Goal: Information Seeking & Learning: Understand process/instructions

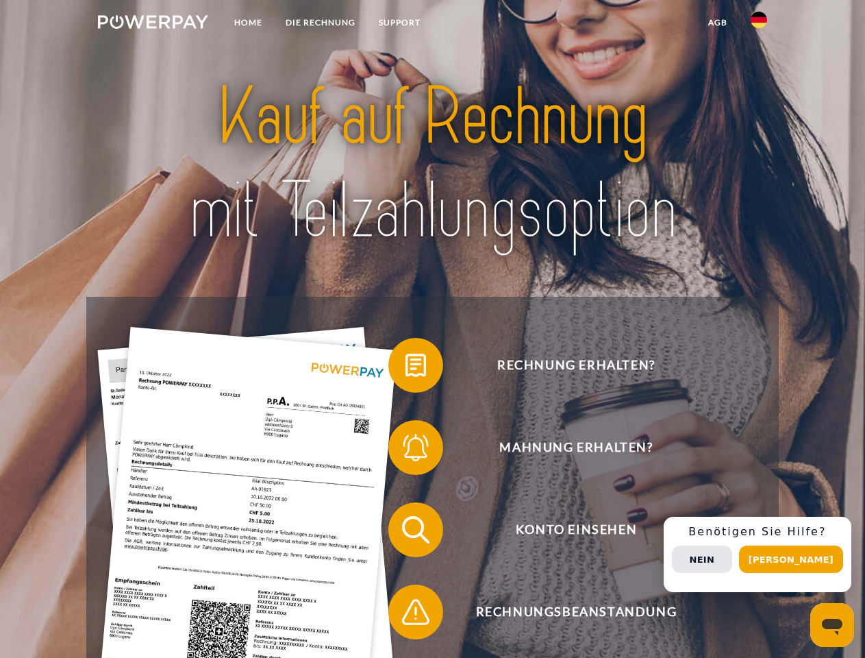
click at [153, 24] on img at bounding box center [153, 22] width 110 height 14
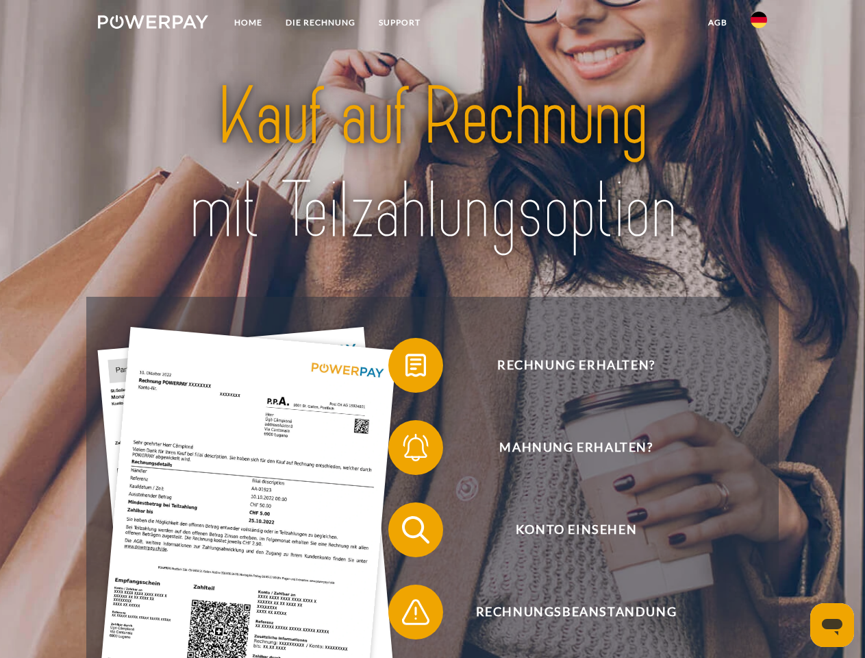
click at [759, 24] on img at bounding box center [759, 20] width 16 height 16
click at [717, 23] on link "agb" at bounding box center [718, 22] width 42 height 25
click at [406, 368] on span at bounding box center [395, 365] width 69 height 69
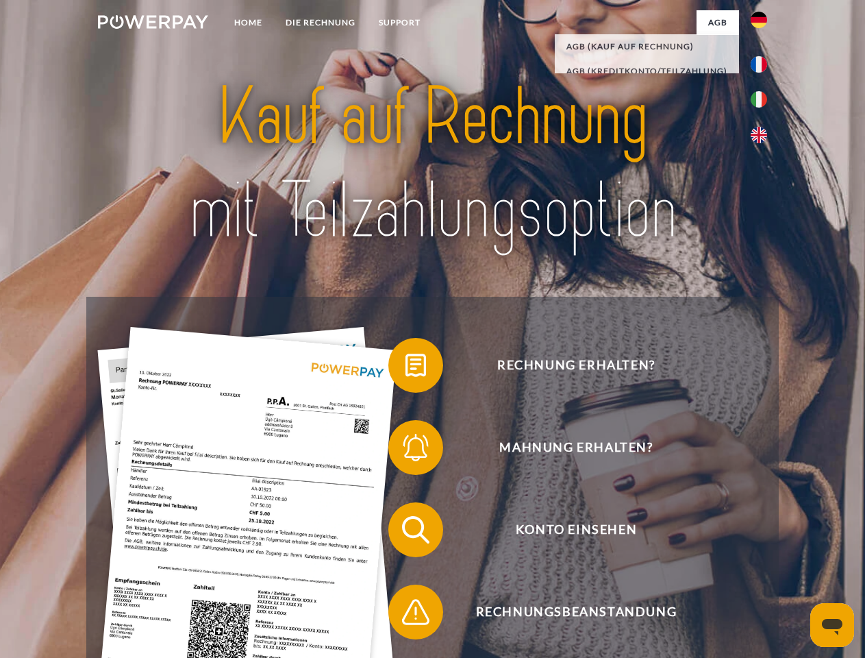
click at [406, 450] on span at bounding box center [395, 447] width 69 height 69
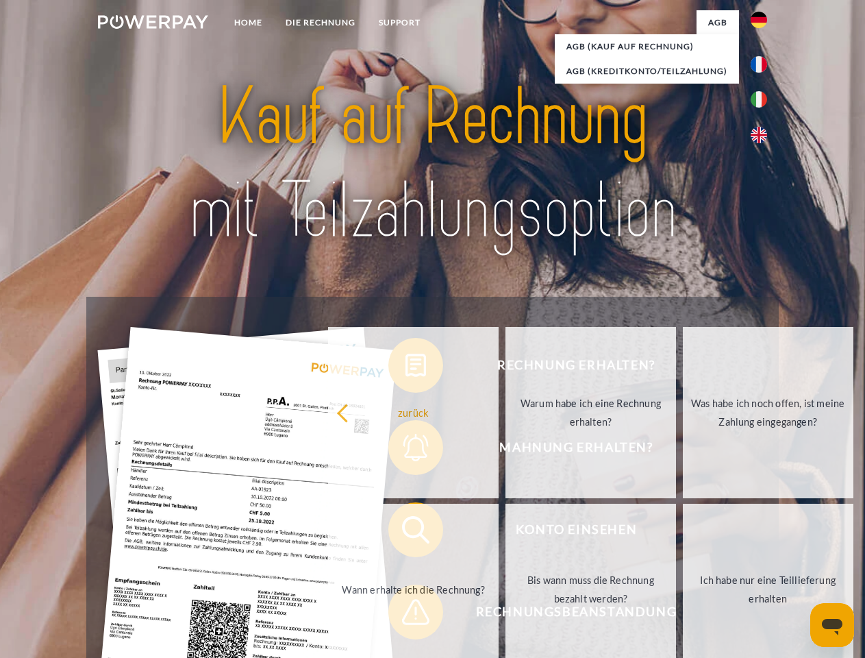
click at [506, 532] on link "Bis wann muss die Rechnung bezahlt werden?" at bounding box center [591, 589] width 171 height 171
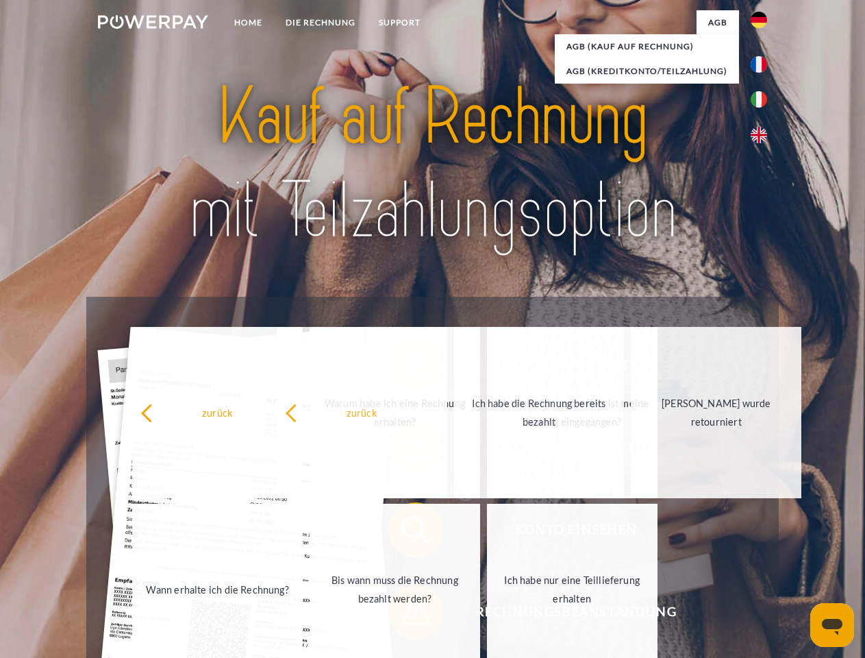
click at [406, 615] on span at bounding box center [395, 612] width 69 height 69
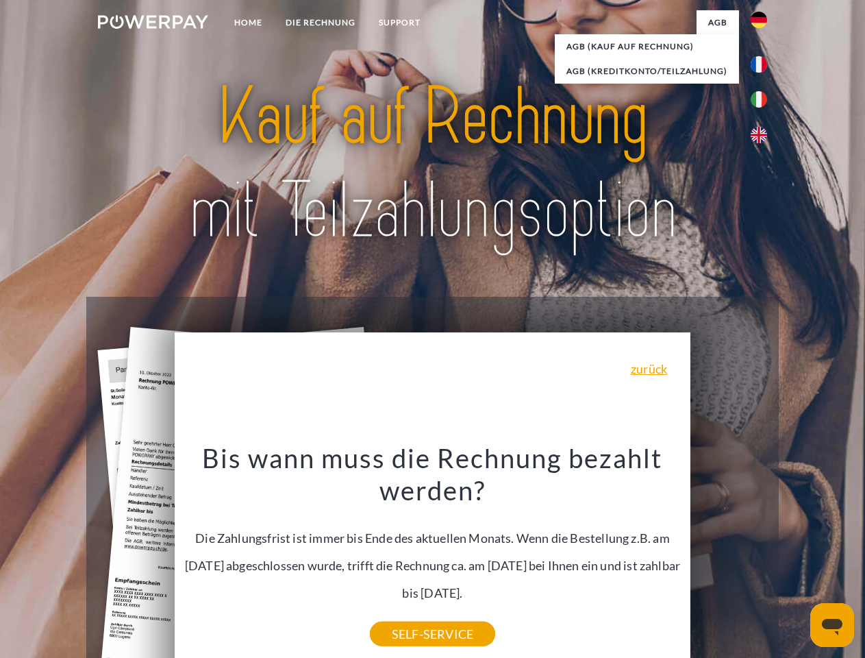
click at [763, 554] on div "Rechnung erhalten? Mahnung erhalten? Konto einsehen" at bounding box center [432, 571] width 692 height 548
click at [729, 557] on span "Konto einsehen" at bounding box center [576, 529] width 336 height 55
click at [796, 559] on header "Home DIE RECHNUNG SUPPORT" at bounding box center [432, 473] width 865 height 946
